Goal: Information Seeking & Learning: Learn about a topic

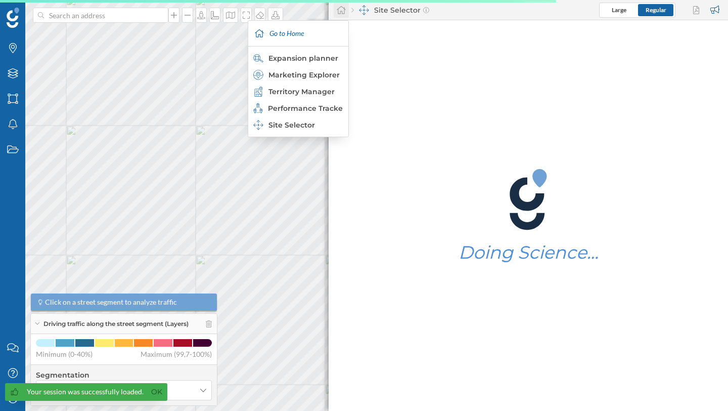
click at [343, 10] on icon at bounding box center [341, 10] width 10 height 9
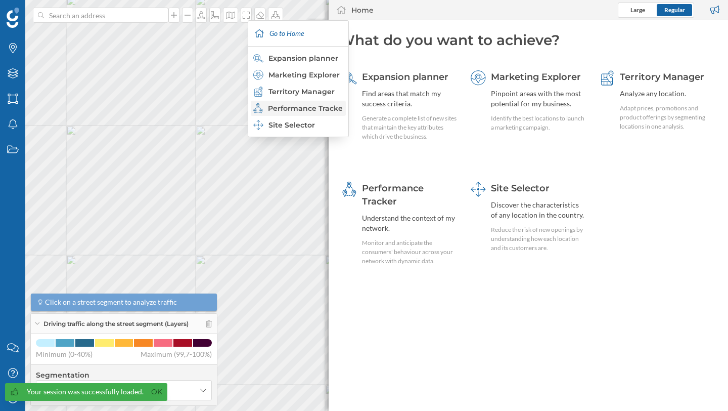
click at [297, 107] on div "Performance Tracker" at bounding box center [297, 108] width 89 height 10
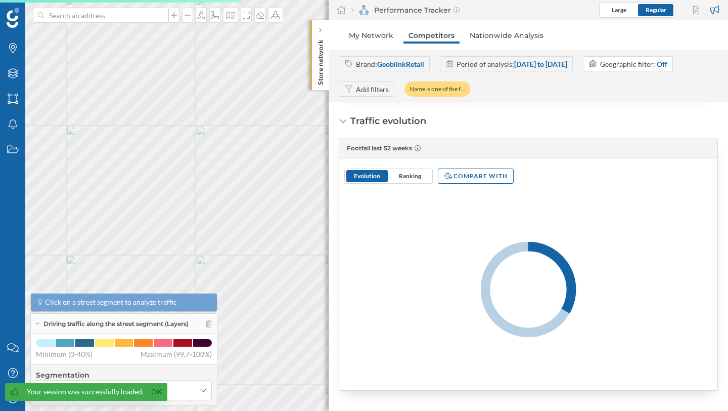
scroll to position [122, 0]
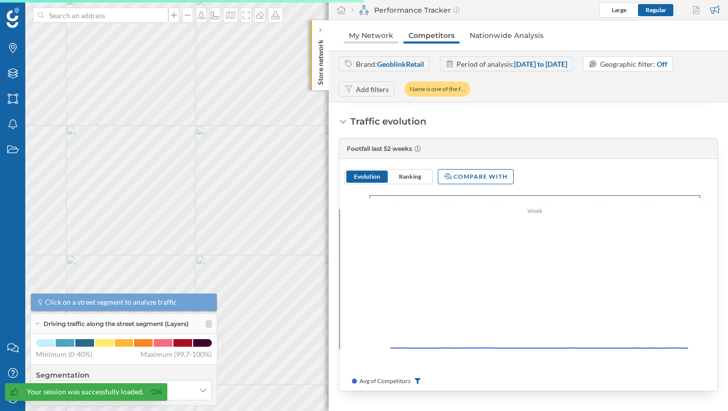
click at [372, 35] on link "My Network" at bounding box center [371, 35] width 55 height 16
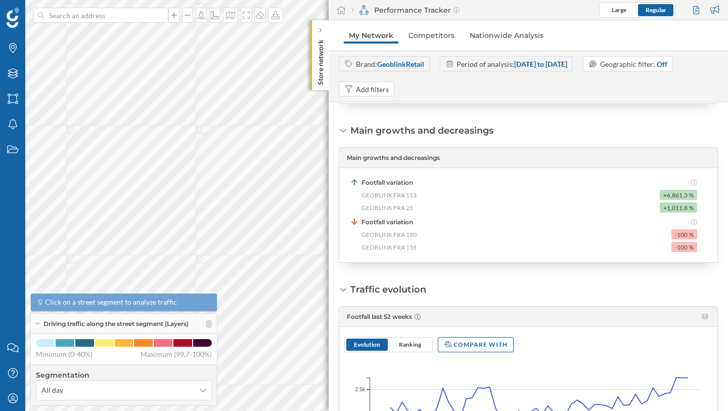
scroll to position [208, 0]
click at [17, 100] on icon at bounding box center [13, 99] width 10 height 10
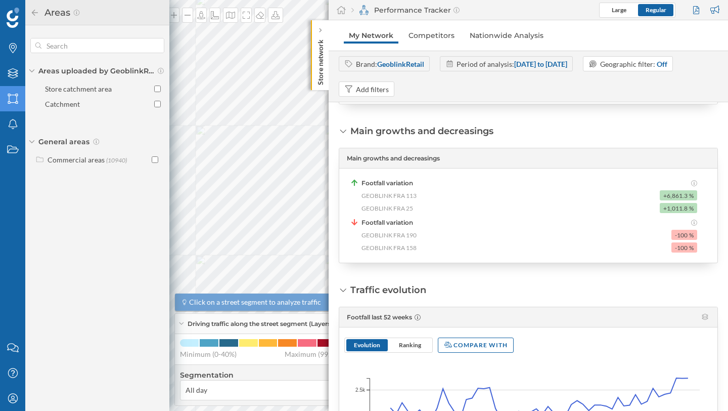
click at [33, 140] on icon at bounding box center [31, 141] width 5 height 3
click at [33, 140] on div "General areas" at bounding box center [97, 142] width 134 height 10
click at [57, 162] on div "Commercial areas" at bounding box center [76, 159] width 57 height 9
click at [84, 195] on div "Shopping centers" at bounding box center [86, 195] width 54 height 9
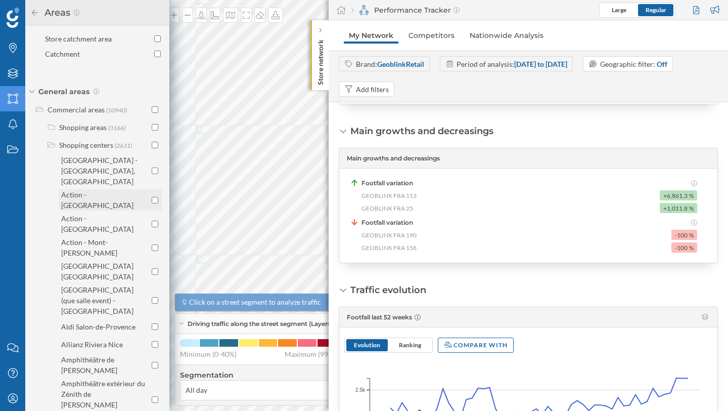
scroll to position [247, 0]
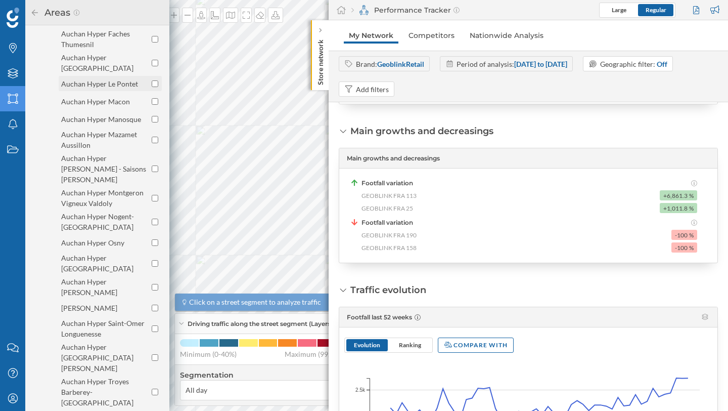
scroll to position [1532, 0]
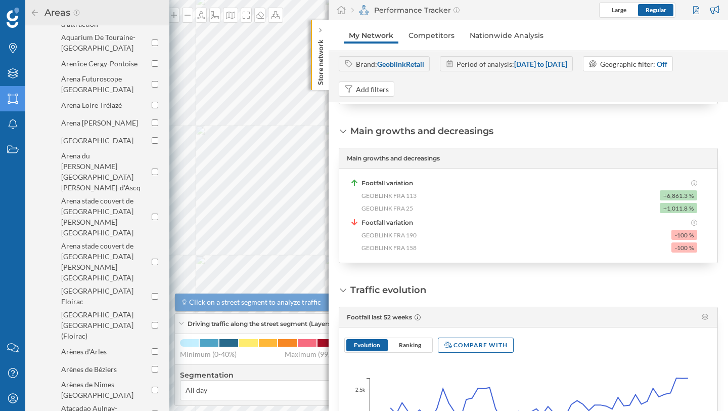
scroll to position [0, 0]
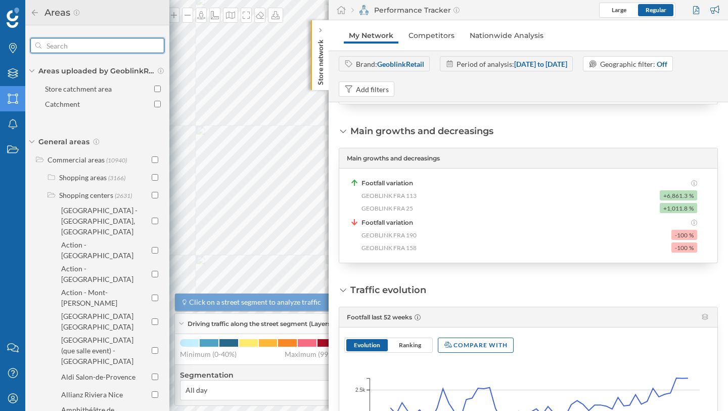
click at [69, 48] on input "text" at bounding box center [97, 45] width 112 height 20
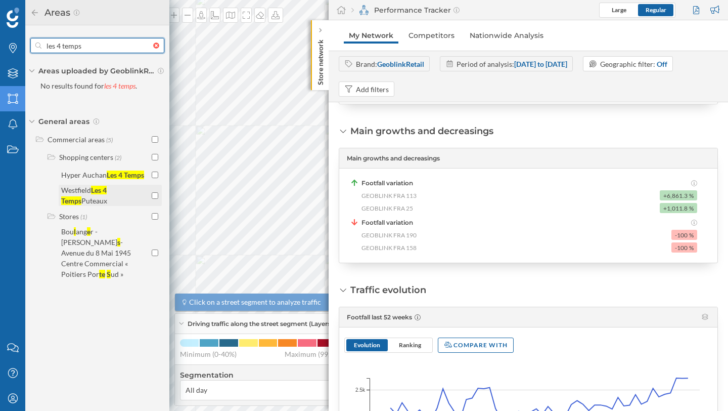
type input "les 4 temps"
click at [156, 196] on input "checkbox" at bounding box center [155, 195] width 7 height 7
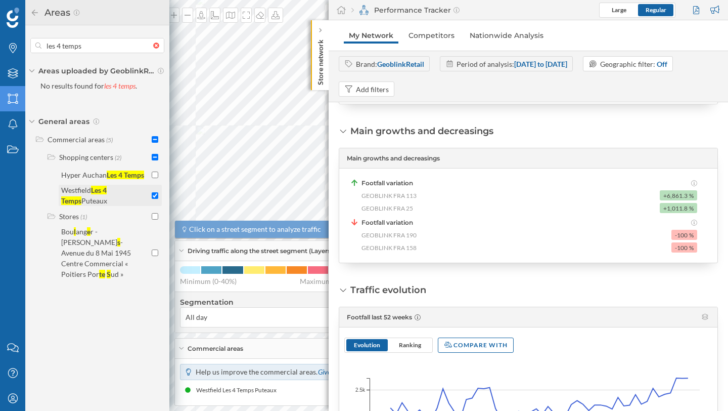
click at [105, 191] on div "Les 4 Temps" at bounding box center [84, 195] width 46 height 19
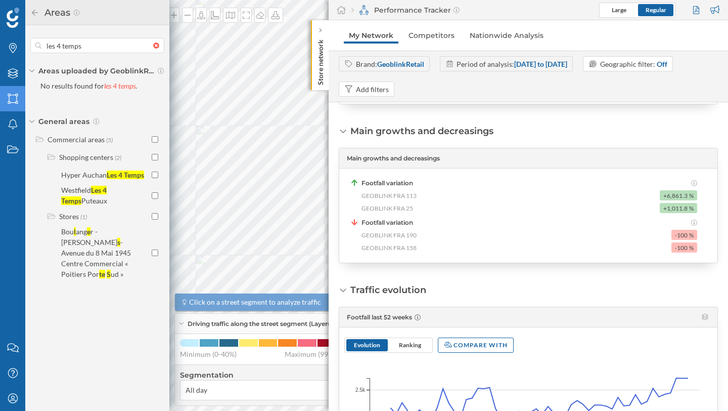
click at [105, 191] on div "Les 4 Temps" at bounding box center [84, 195] width 46 height 19
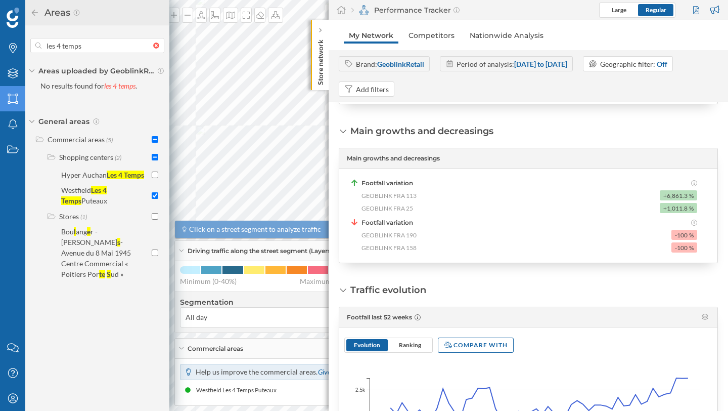
click at [35, 16] on div "Areas" at bounding box center [97, 13] width 134 height 16
click at [41, 7] on h2 "Areas" at bounding box center [55, 13] width 33 height 16
click at [32, 14] on icon at bounding box center [34, 12] width 9 height 7
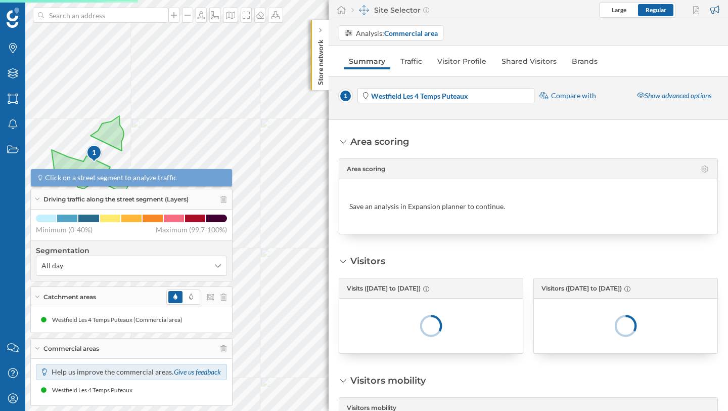
click at [493, 62] on nav "Summary Traffic Visitor Profile Shared Visitors Brands" at bounding box center [528, 61] width 379 height 20
click at [484, 62] on link "Visitor Profile" at bounding box center [461, 61] width 59 height 16
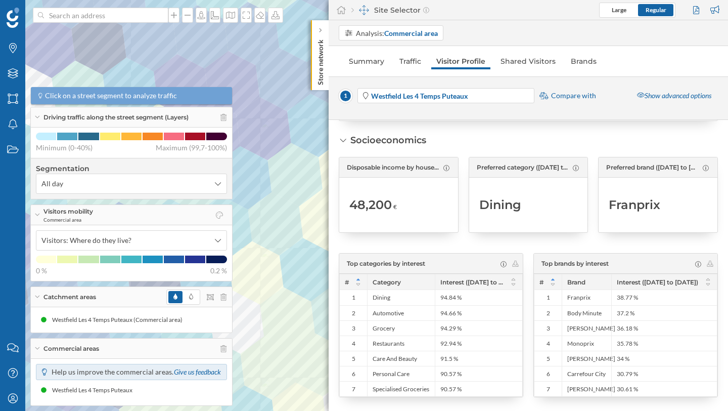
scroll to position [935, 0]
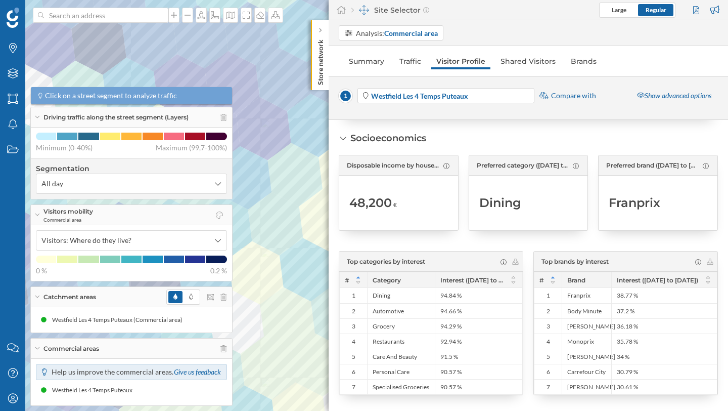
click at [507, 198] on span "Dining" at bounding box center [500, 203] width 42 height 16
click at [507, 199] on span "Dining" at bounding box center [500, 203] width 42 height 16
click at [614, 201] on span "Franprix" at bounding box center [635, 203] width 52 height 16
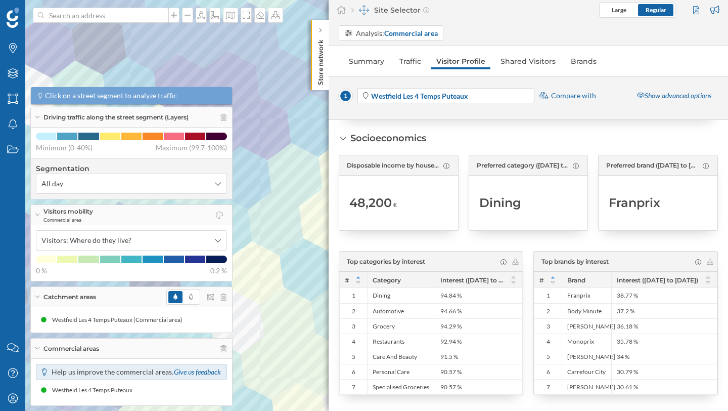
click at [614, 201] on span "Franprix" at bounding box center [635, 203] width 52 height 16
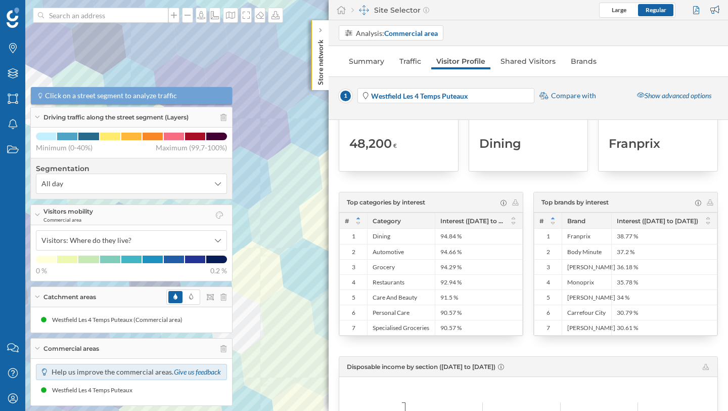
scroll to position [1001, 0]
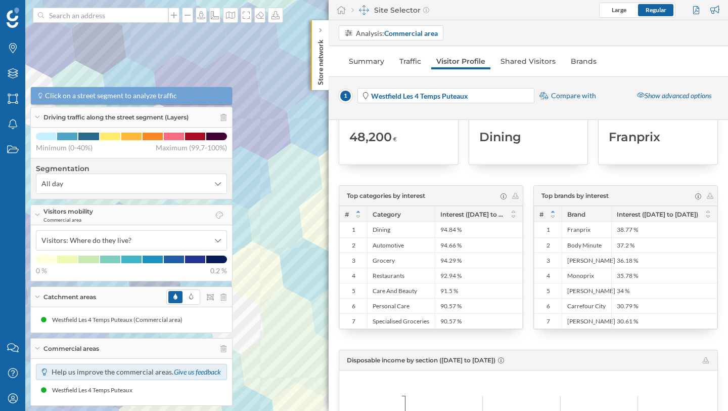
click at [412, 193] on span "Top categories by interest" at bounding box center [386, 195] width 78 height 9
click at [420, 195] on span "Top categories by interest" at bounding box center [386, 195] width 78 height 9
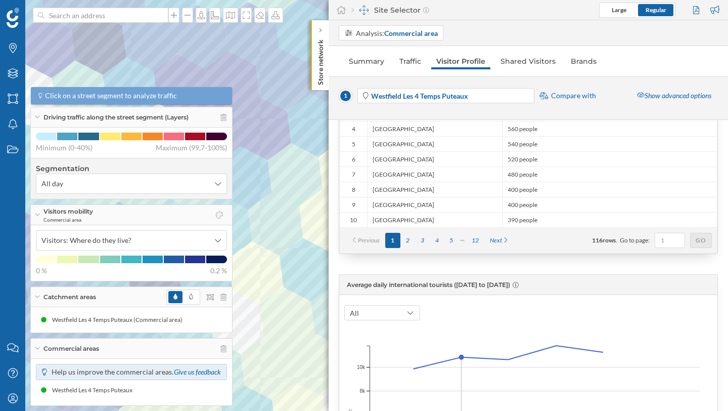
scroll to position [0, 0]
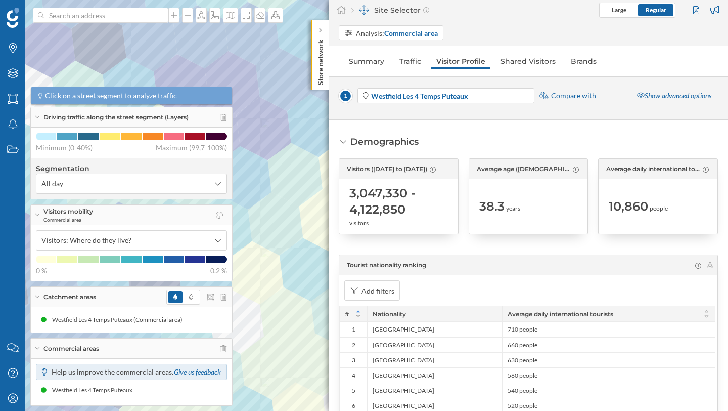
click at [570, 61] on link "Brands" at bounding box center [584, 61] width 36 height 16
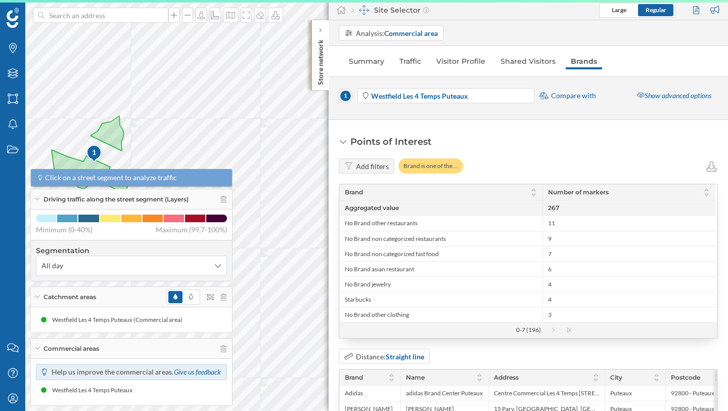
click at [502, 137] on div "Points of Interest Add filters Brand is one of the … Brand Number of markers Ag…" at bounding box center [528, 321] width 379 height 373
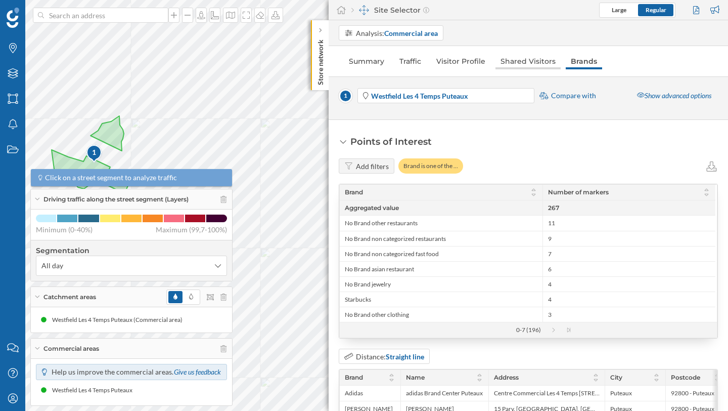
click at [536, 54] on link "Shared Visitors" at bounding box center [528, 61] width 65 height 16
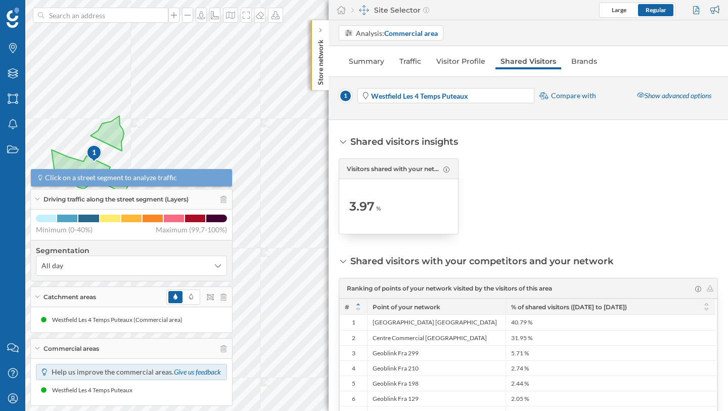
scroll to position [485, 0]
